Goal: Task Accomplishment & Management: Complete application form

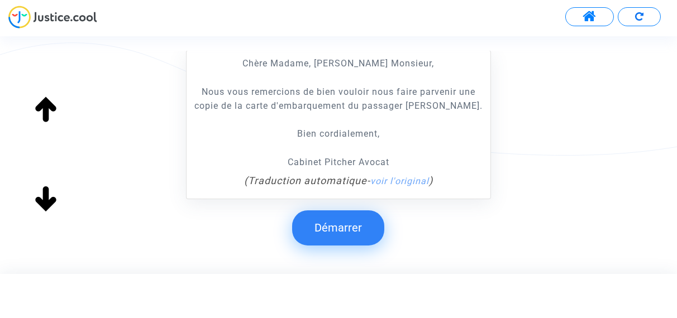
scroll to position [279, 0]
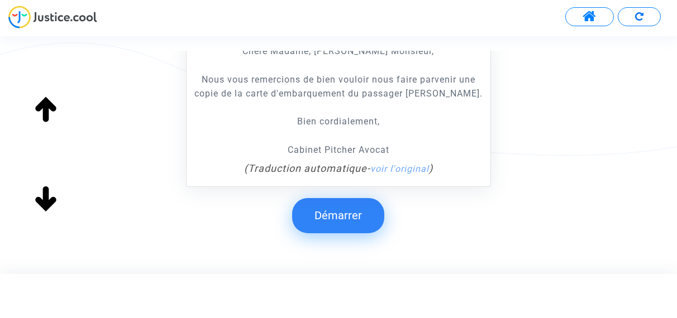
click at [334, 226] on button "Démarrer" at bounding box center [338, 215] width 92 height 35
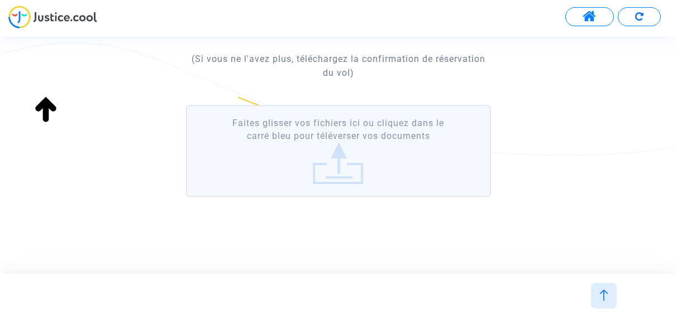
scroll to position [275, 0]
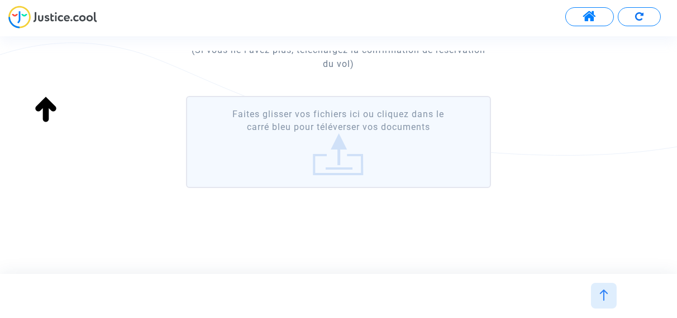
click at [336, 165] on label "Faites glisser vos fichiers ici ou cliquez dans le carré bleu pour téléverser v…" at bounding box center [338, 142] width 304 height 92
click at [0, 0] on input "Faites glisser vos fichiers ici ou cliquez dans le carré bleu pour téléverser v…" at bounding box center [0, 0] width 0 height 0
click at [330, 157] on label "Faites glisser vos fichiers ici ou cliquez dans le carré bleu pour téléverser v…" at bounding box center [338, 142] width 304 height 92
click at [0, 0] on input "Faites glisser vos fichiers ici ou cliquez dans le carré bleu pour téléverser v…" at bounding box center [0, 0] width 0 height 0
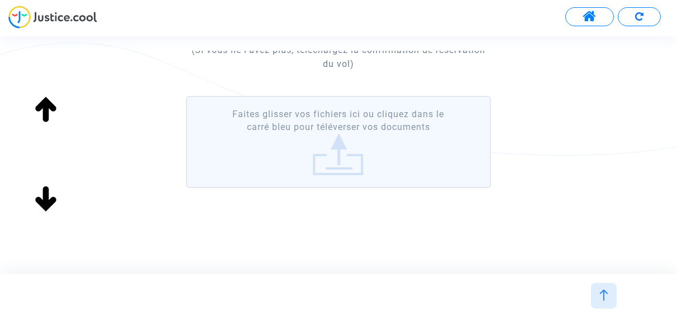
click at [332, 167] on label "Faites glisser vos fichiers ici ou cliquez dans le carré bleu pour téléverser v…" at bounding box center [338, 142] width 304 height 92
click at [0, 0] on input "Faites glisser vos fichiers ici ou cliquez dans le carré bleu pour téléverser v…" at bounding box center [0, 0] width 0 height 0
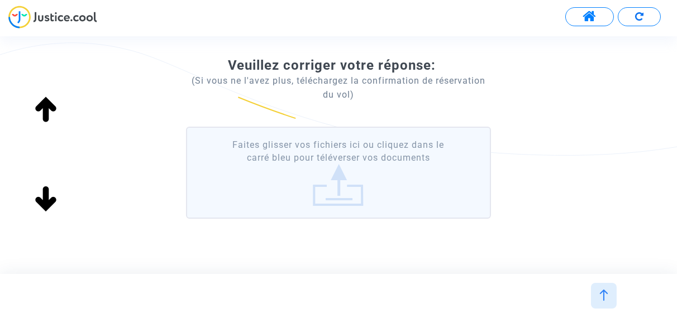
scroll to position [275, 0]
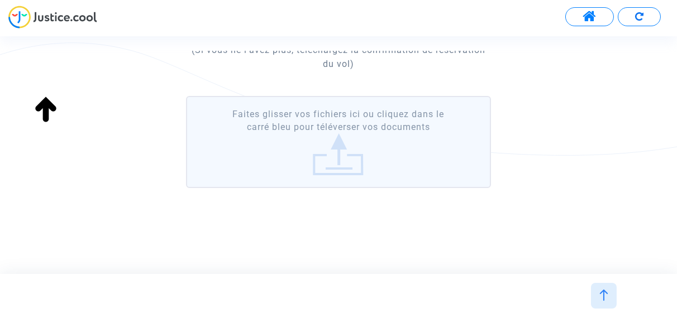
click at [334, 164] on label "Faites glisser vos fichiers ici ou cliquez dans le carré bleu pour téléverser v…" at bounding box center [338, 142] width 304 height 92
click at [0, 0] on input "Faites glisser vos fichiers ici ou cliquez dans le carré bleu pour téléverser v…" at bounding box center [0, 0] width 0 height 0
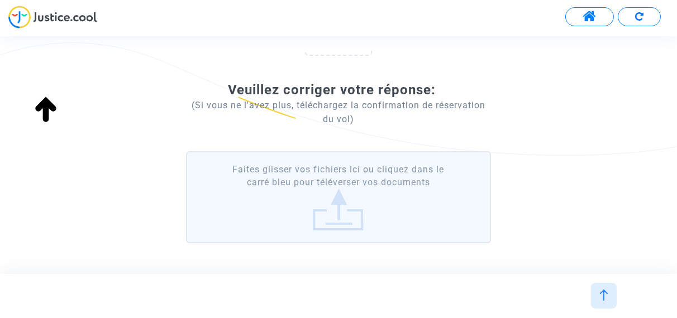
click at [336, 219] on label "Faites glisser vos fichiers ici ou cliquez dans le carré bleu pour téléverser v…" at bounding box center [338, 197] width 304 height 92
click at [0, 0] on input "Faites glisser vos fichiers ici ou cliquez dans le carré bleu pour téléverser v…" at bounding box center [0, 0] width 0 height 0
